Goal: Information Seeking & Learning: Compare options

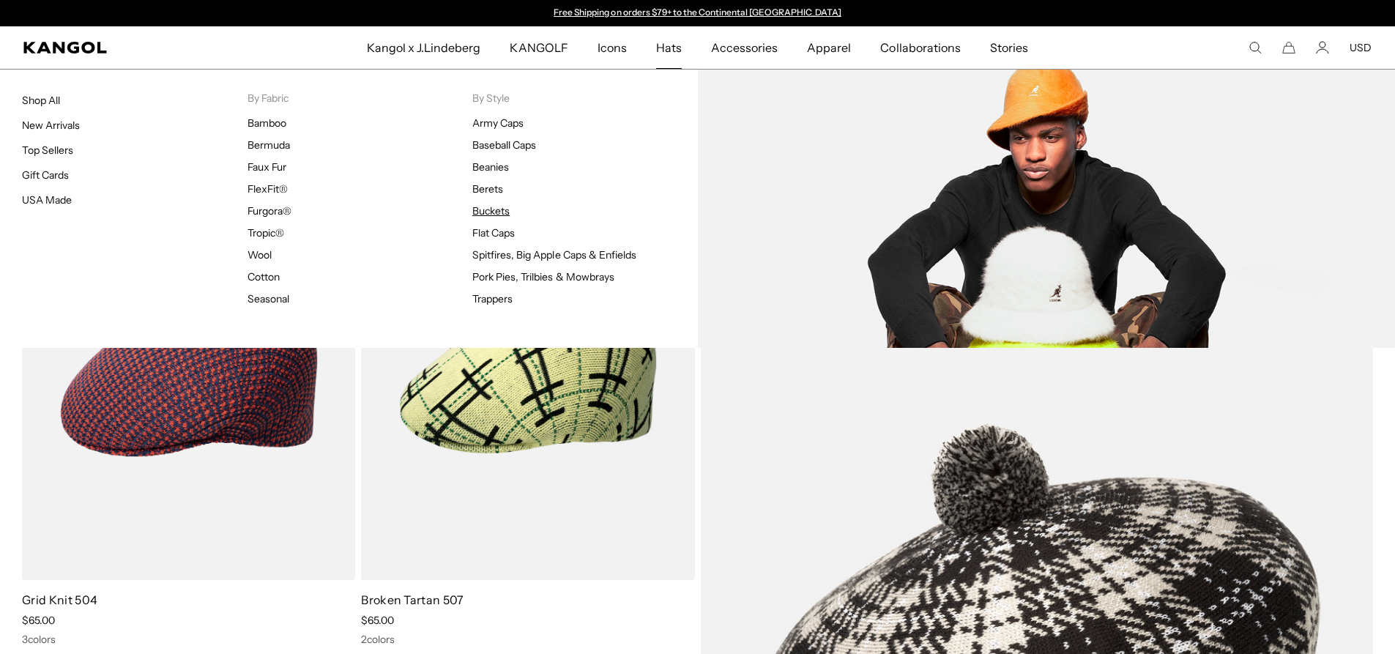
click at [499, 209] on link "Buckets" at bounding box center [490, 210] width 37 height 13
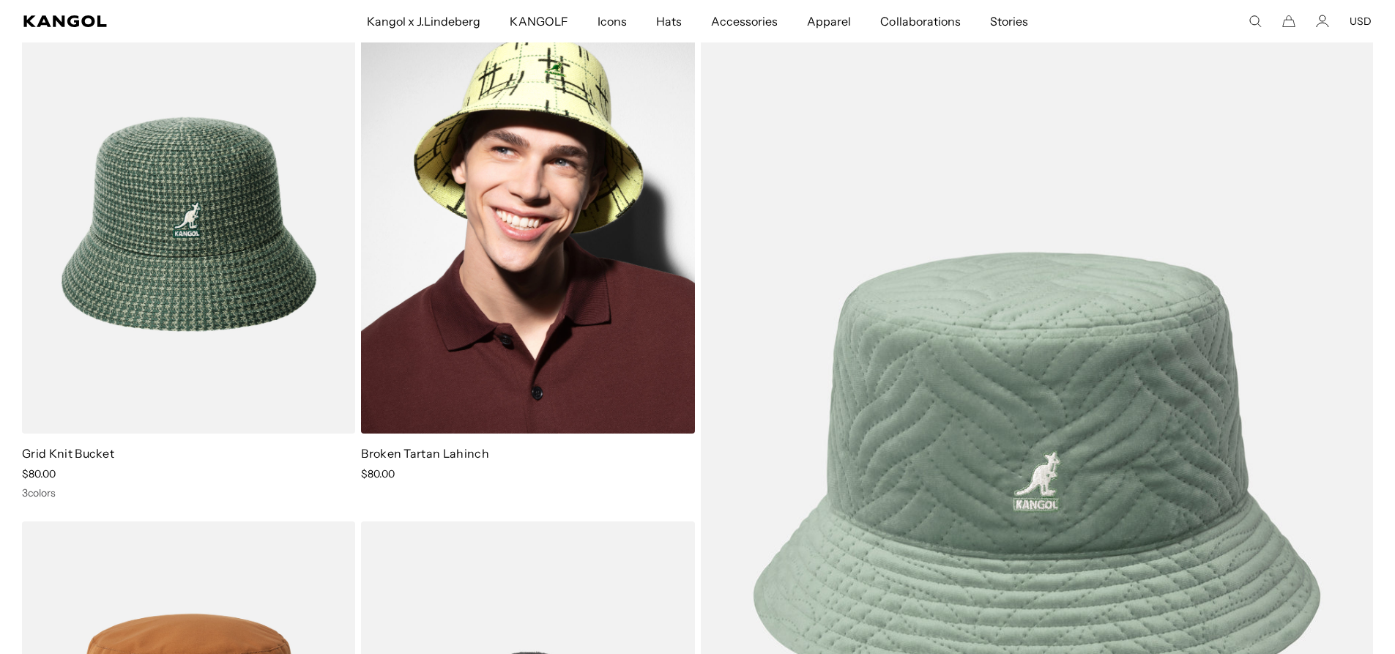
click at [476, 240] on img at bounding box center [527, 224] width 333 height 419
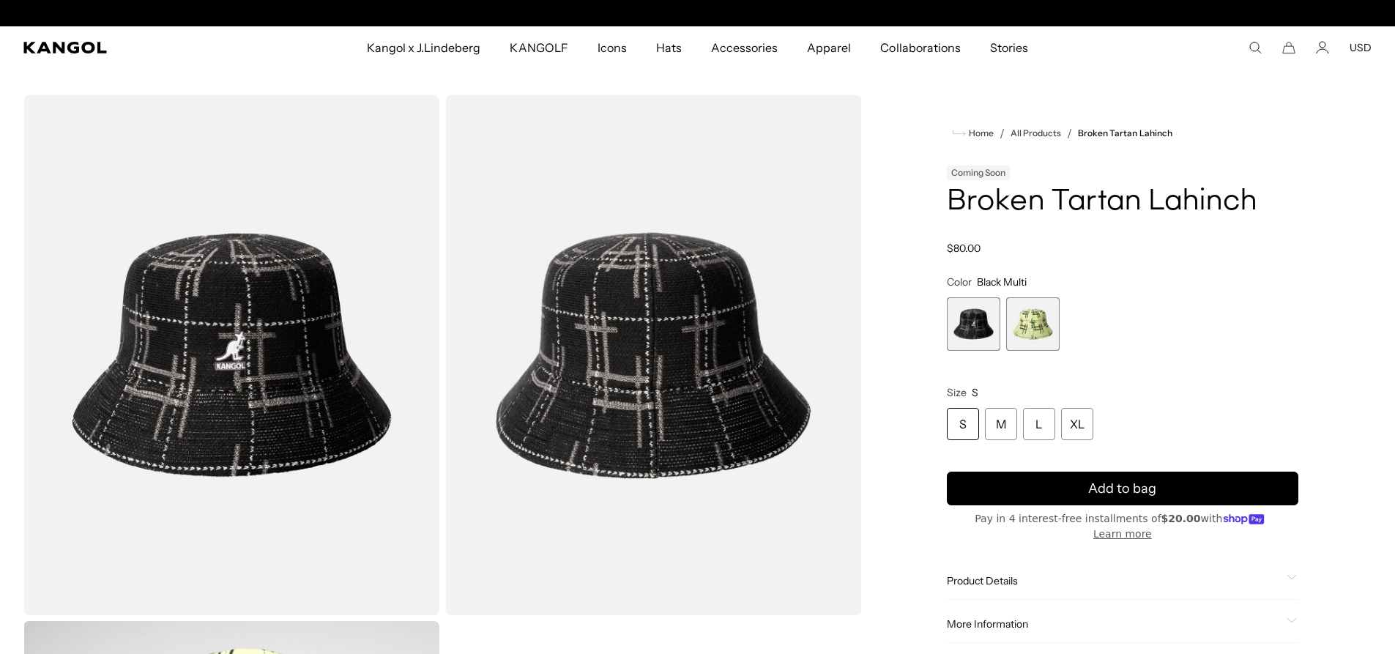
scroll to position [0, 302]
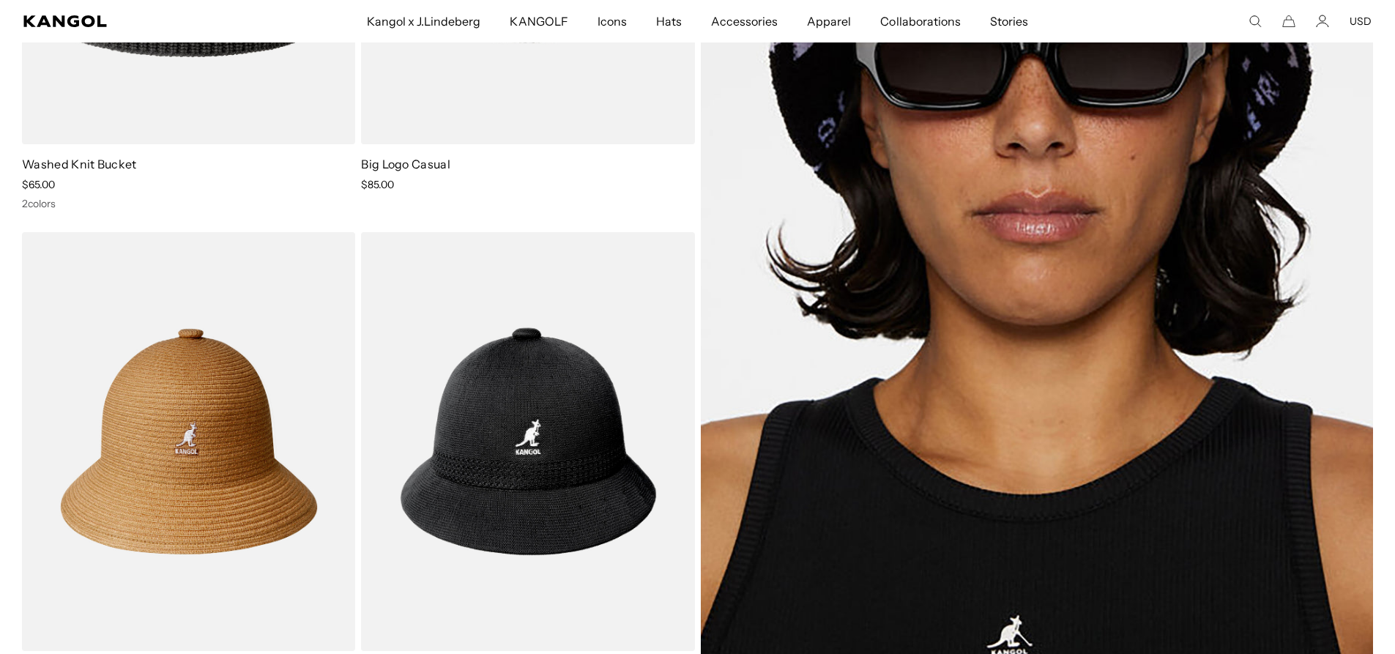
scroll to position [6663, 0]
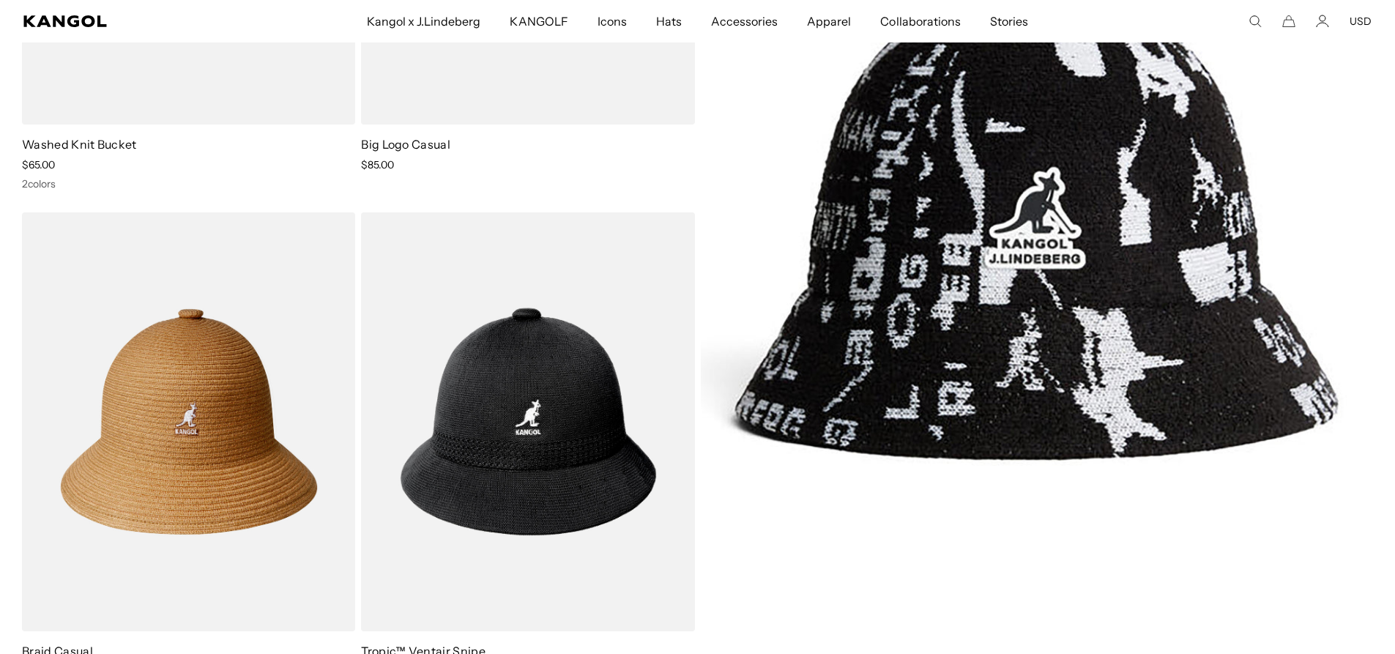
click at [934, 233] on img at bounding box center [1037, 178] width 673 height 944
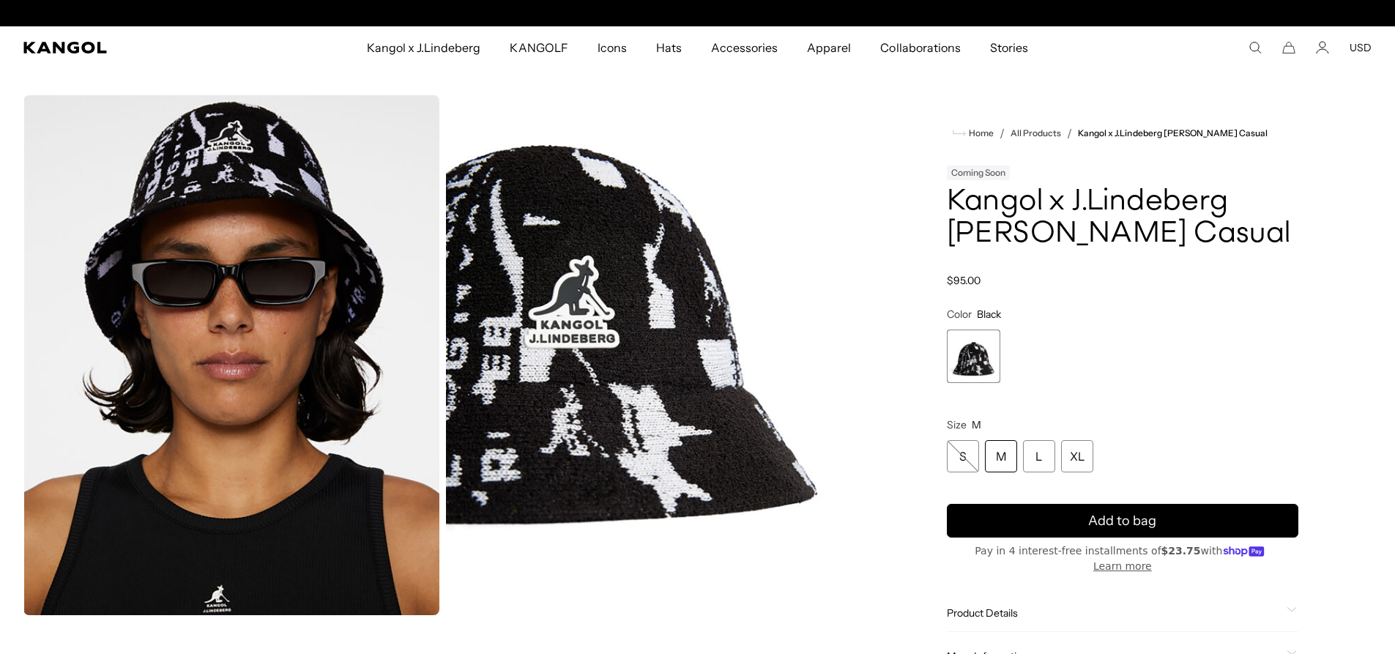
scroll to position [0, 302]
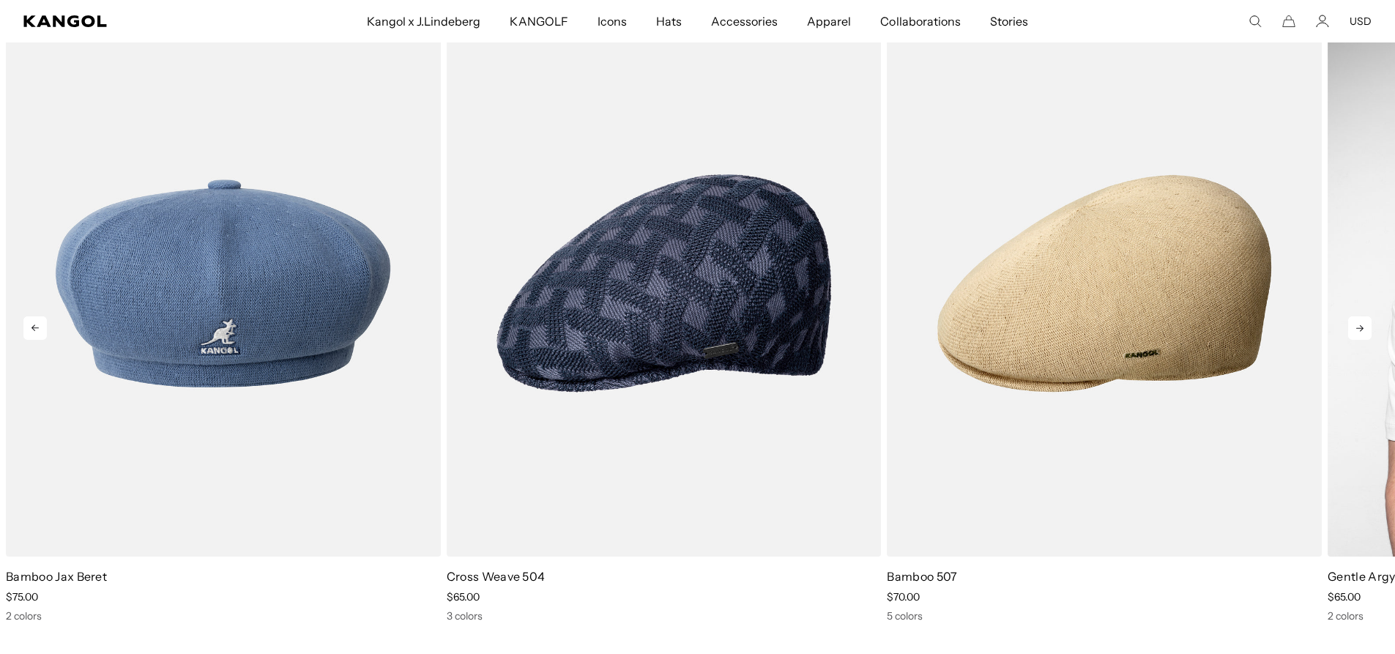
scroll to position [9006, 0]
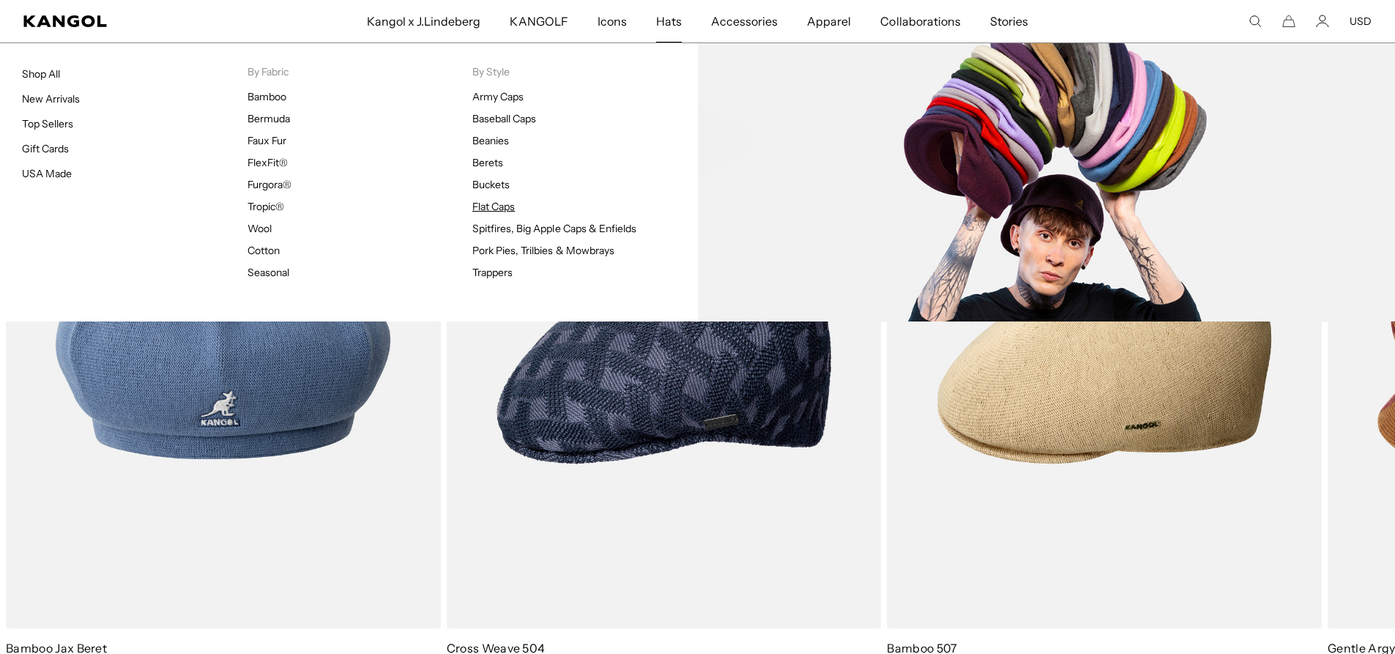
click at [494, 208] on link "Flat Caps" at bounding box center [493, 206] width 42 height 13
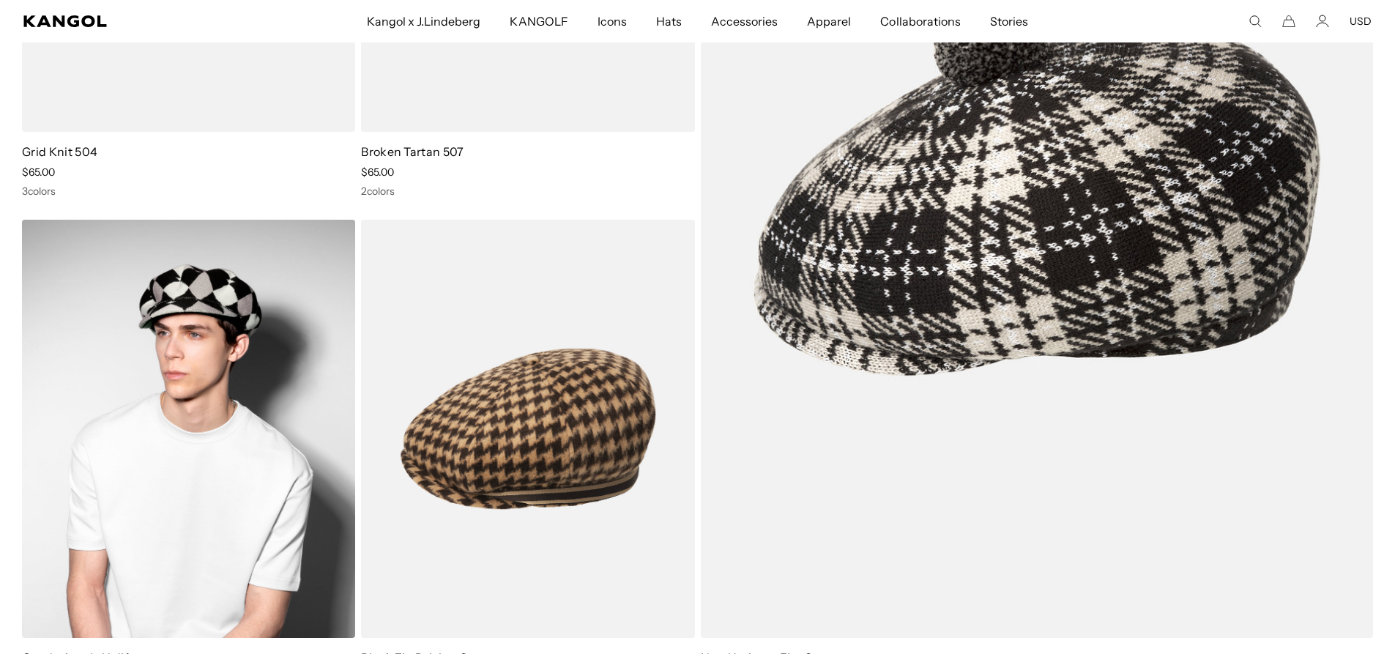
scroll to position [439, 0]
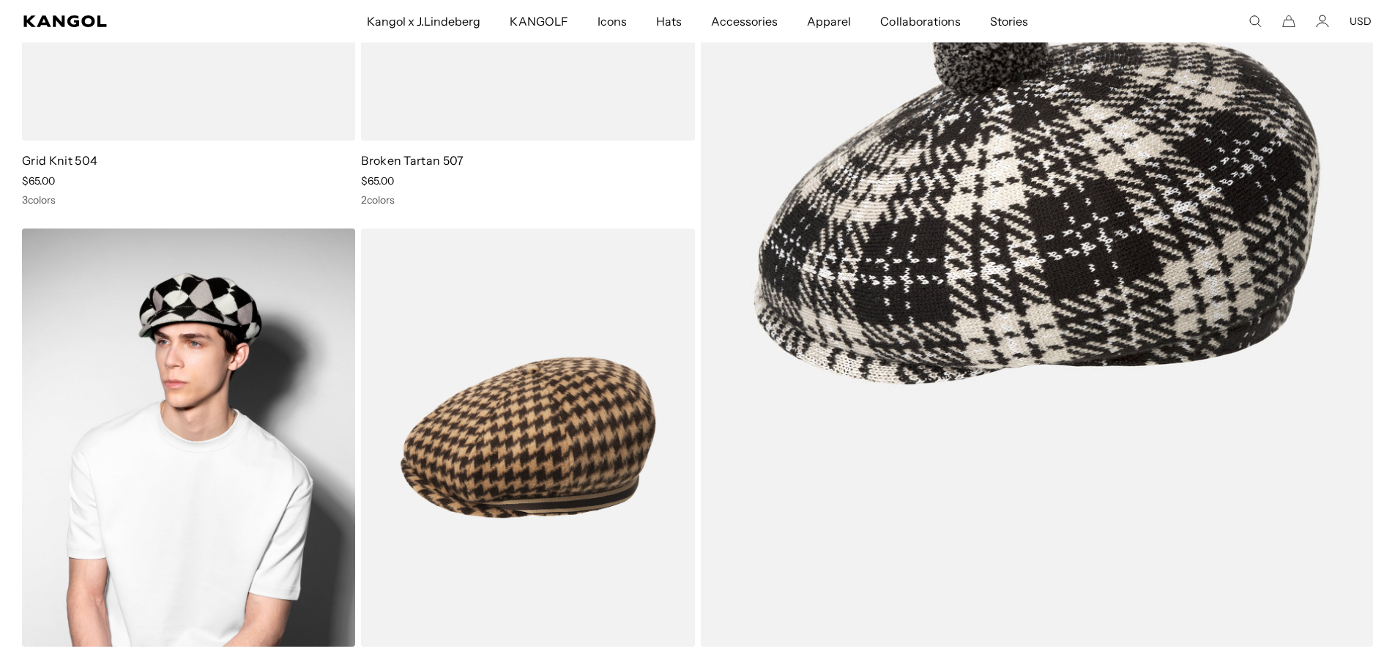
click at [199, 351] on img at bounding box center [188, 437] width 333 height 419
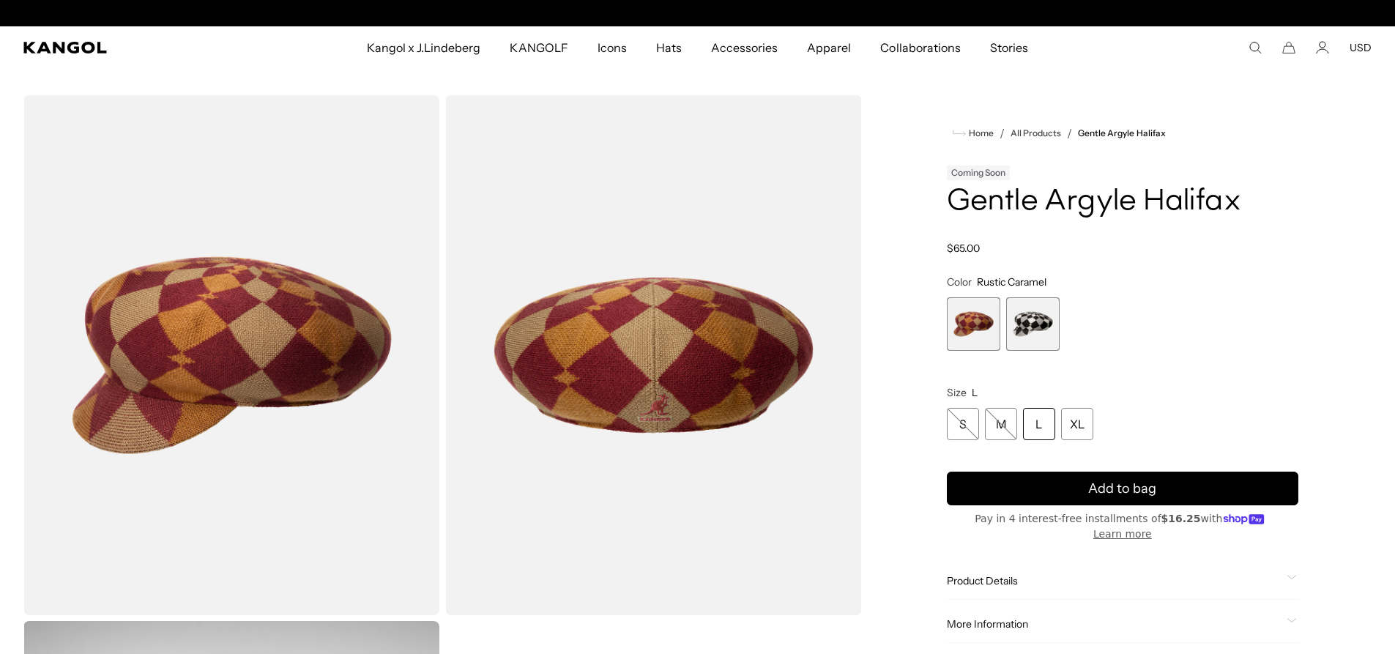
scroll to position [0, 302]
click at [1046, 332] on span "2 of 2" at bounding box center [1032, 323] width 53 height 53
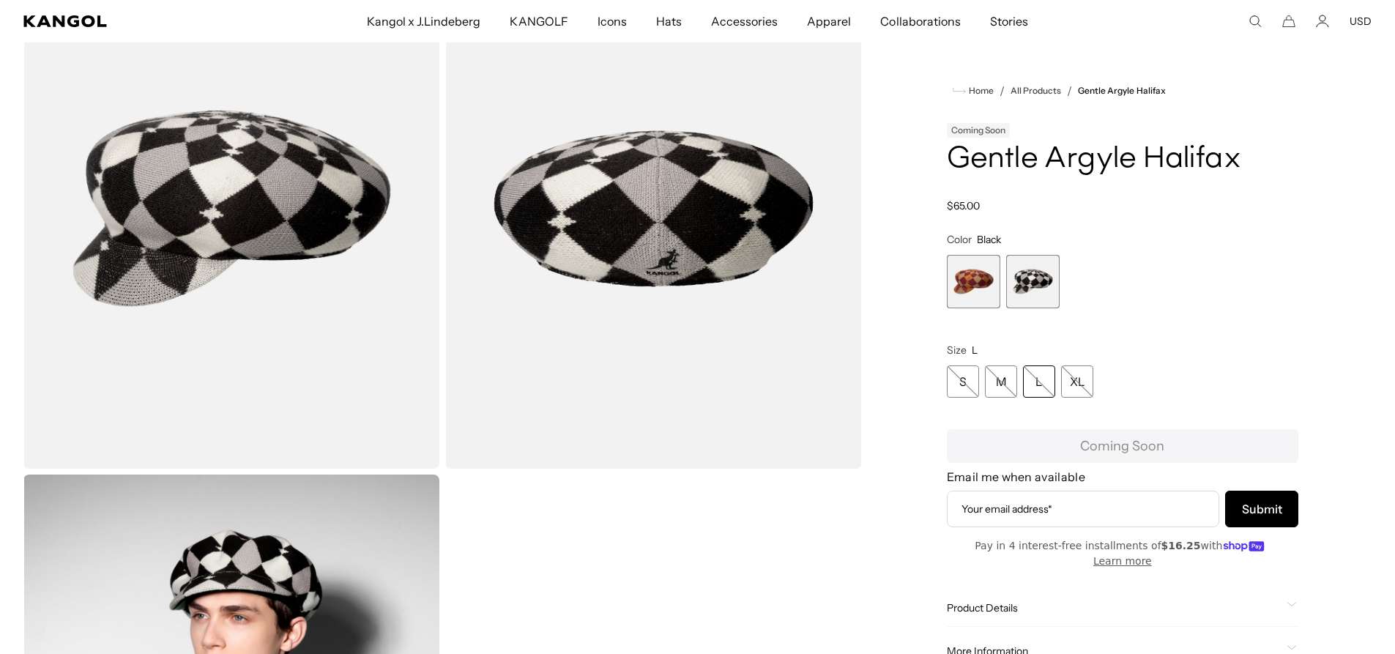
click at [979, 297] on span "1 of 2" at bounding box center [973, 281] width 53 height 53
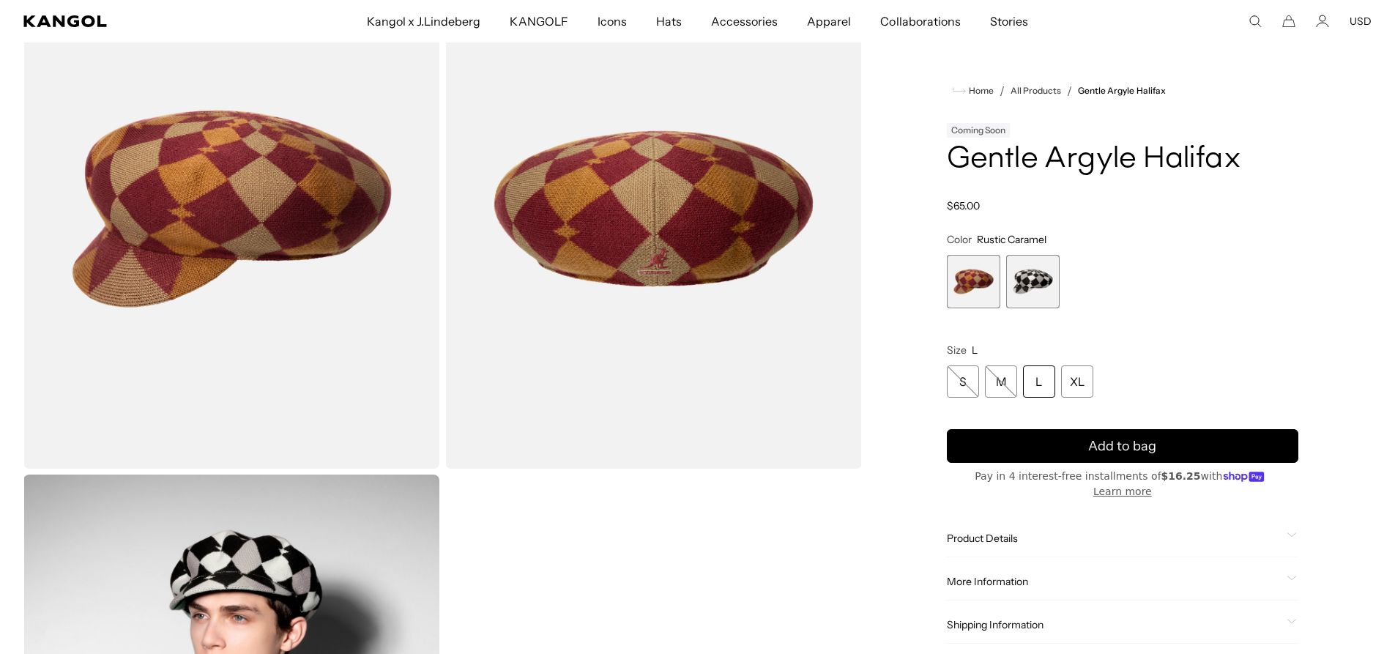
click at [1043, 303] on span "2 of 2" at bounding box center [1032, 281] width 53 height 53
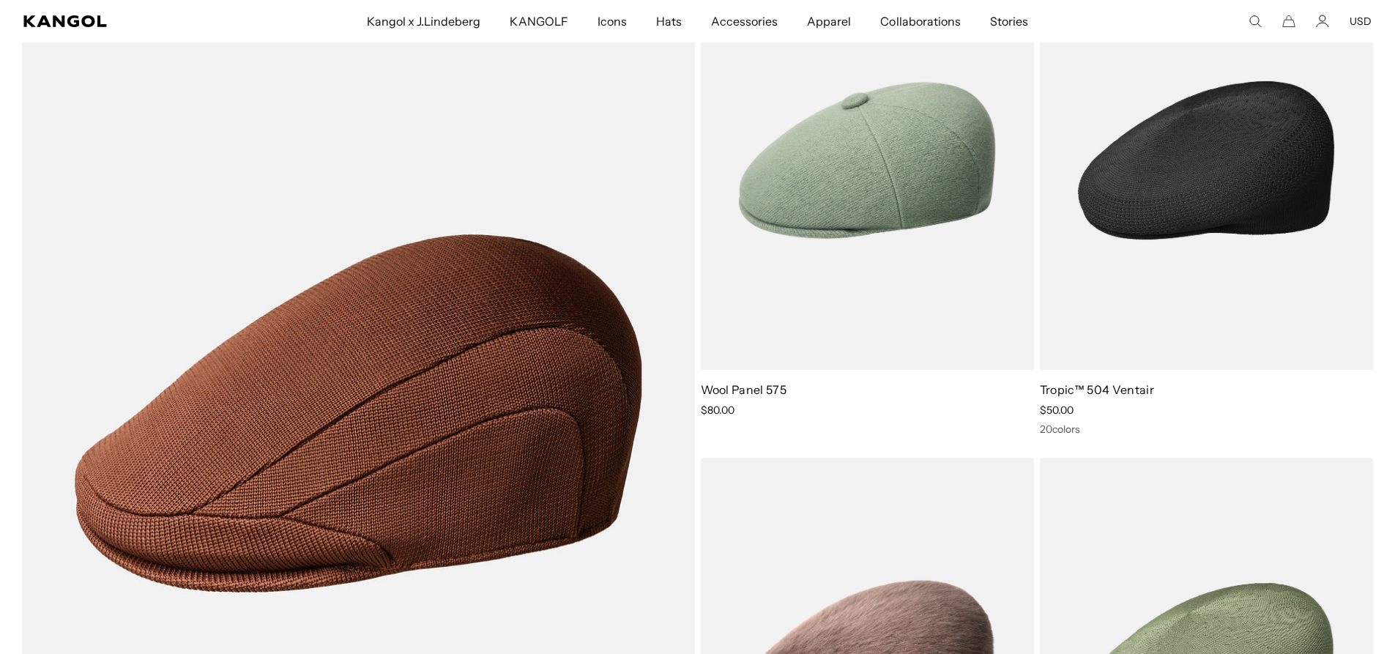
scroll to position [0, 302]
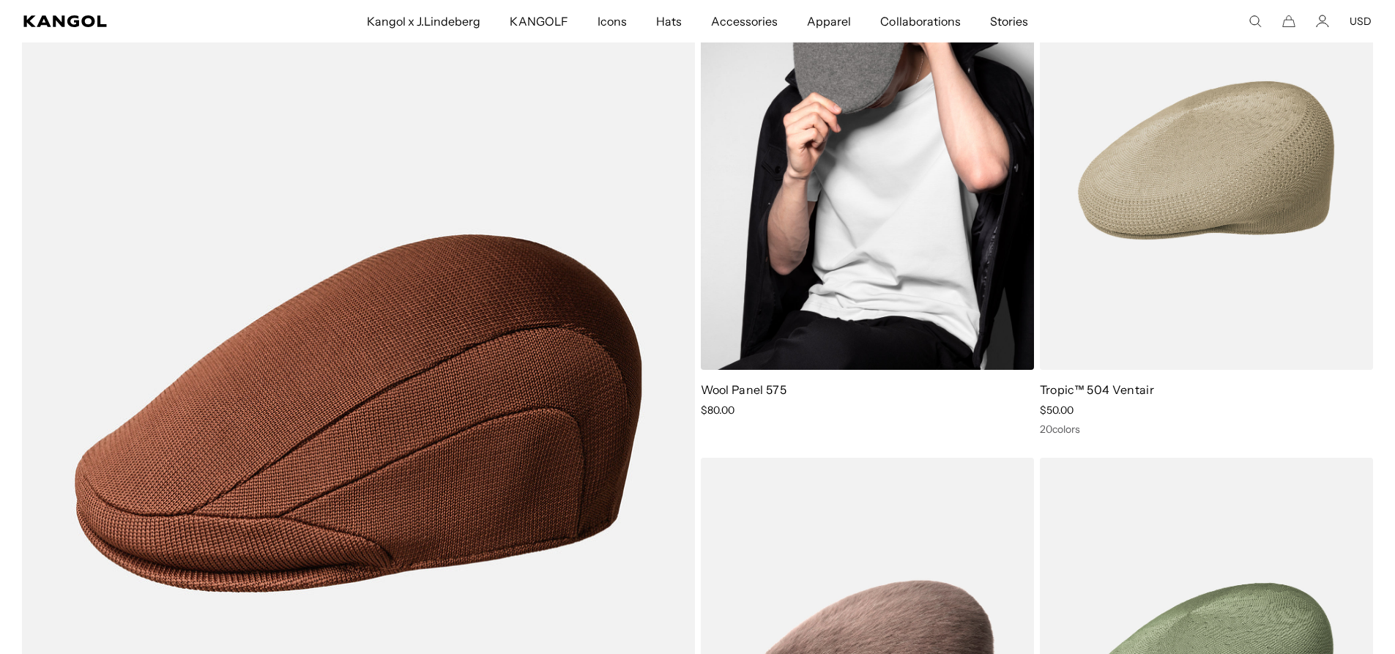
click at [931, 220] on img at bounding box center [867, 160] width 333 height 419
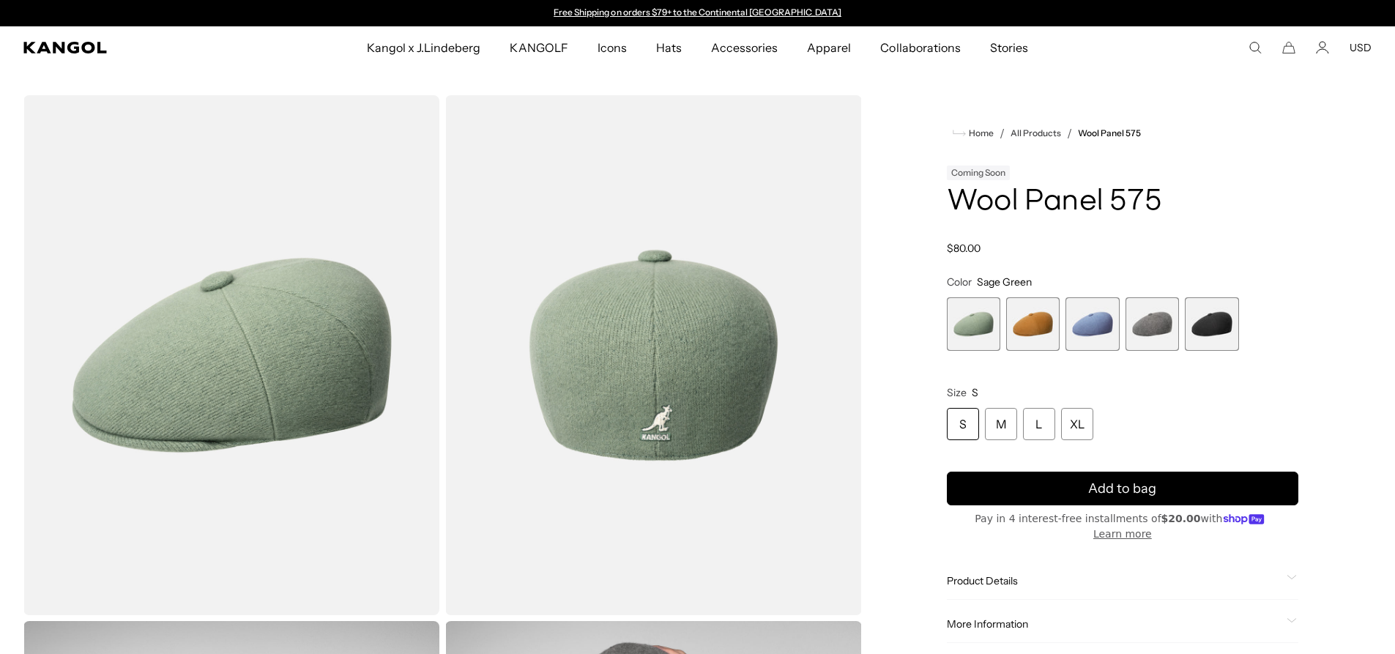
scroll to position [366, 0]
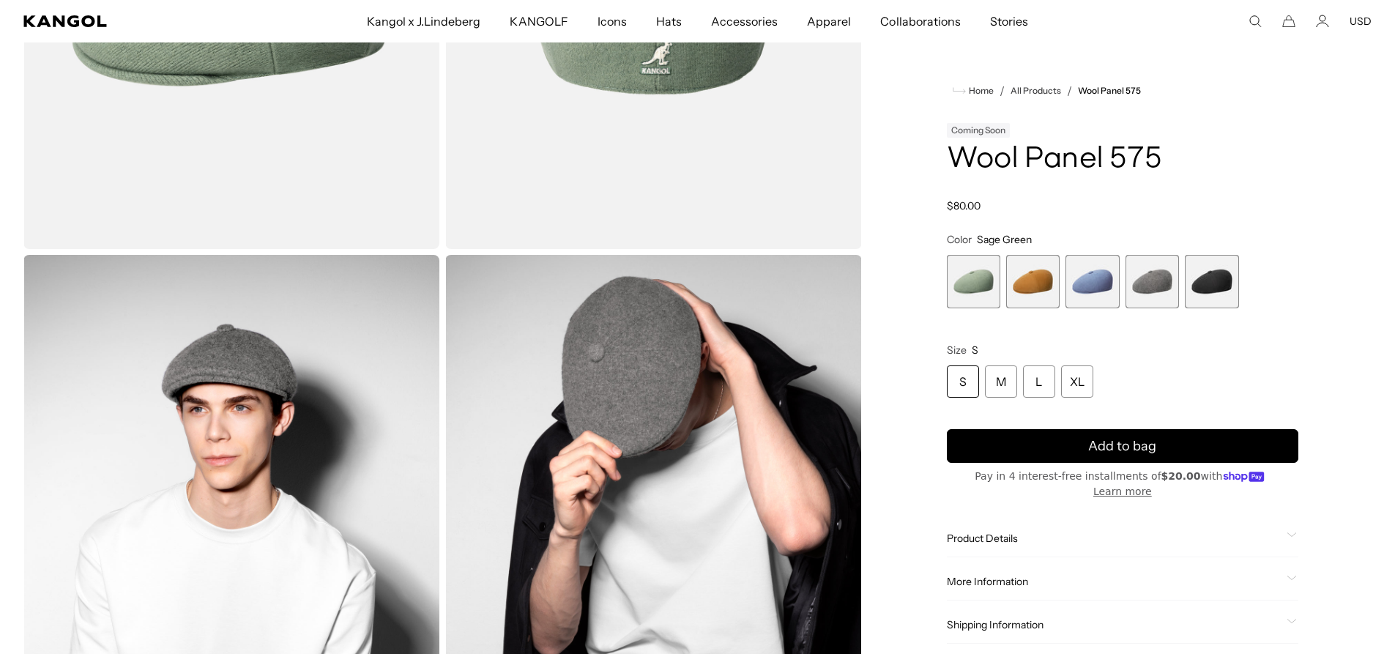
click at [1201, 291] on span "5 of 5" at bounding box center [1211, 281] width 53 height 53
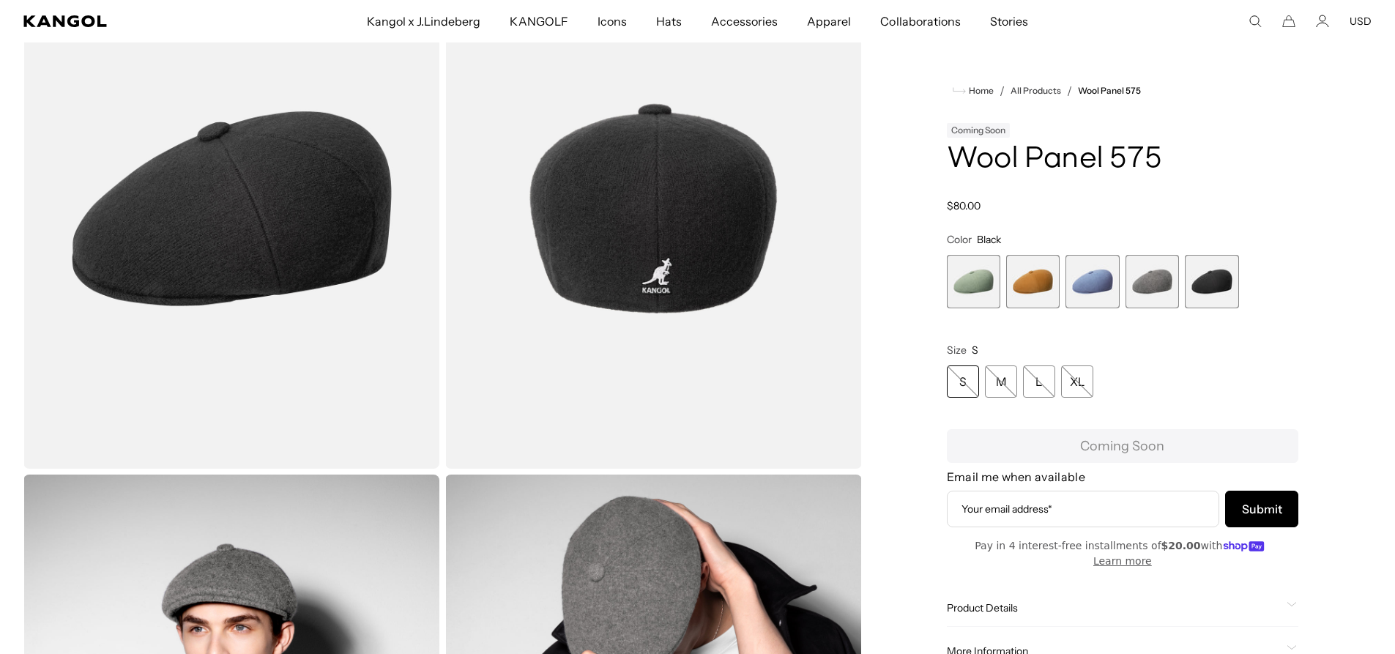
scroll to position [0, 302]
click at [1171, 286] on span "4 of 5" at bounding box center [1151, 281] width 53 height 53
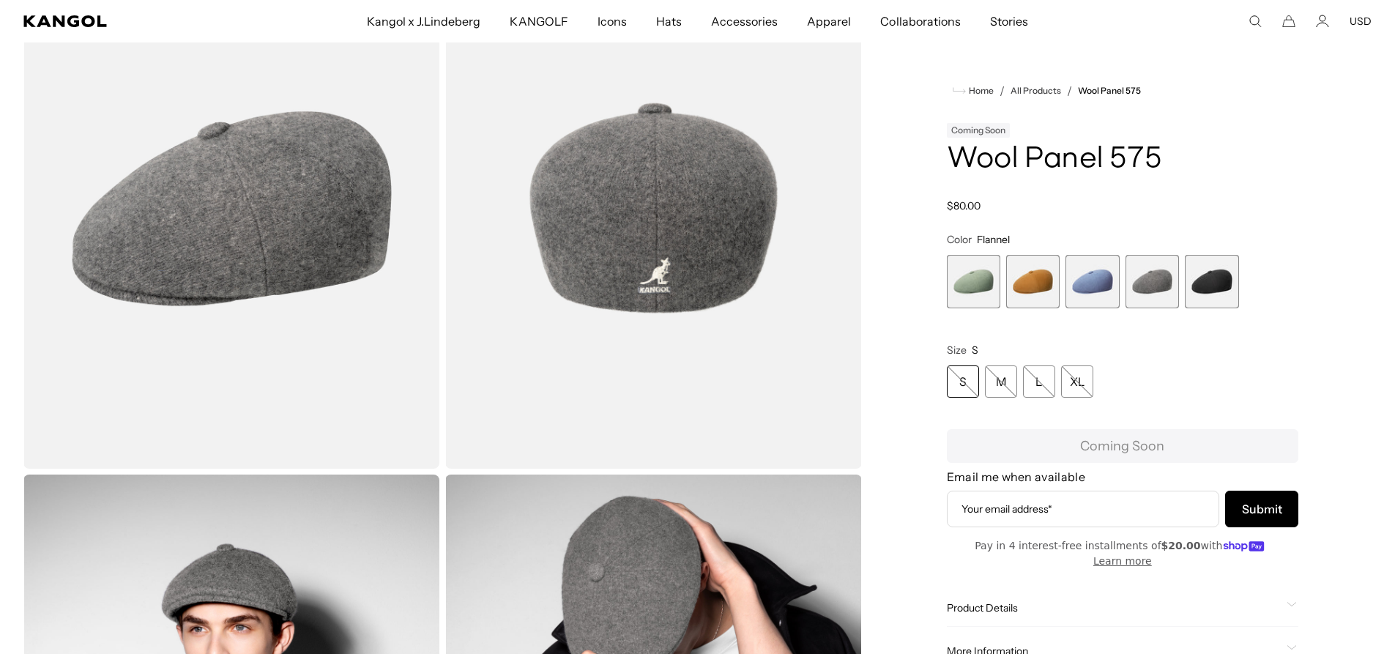
click at [1088, 289] on span "3 of 5" at bounding box center [1091, 281] width 53 height 53
